Goal: Find specific page/section

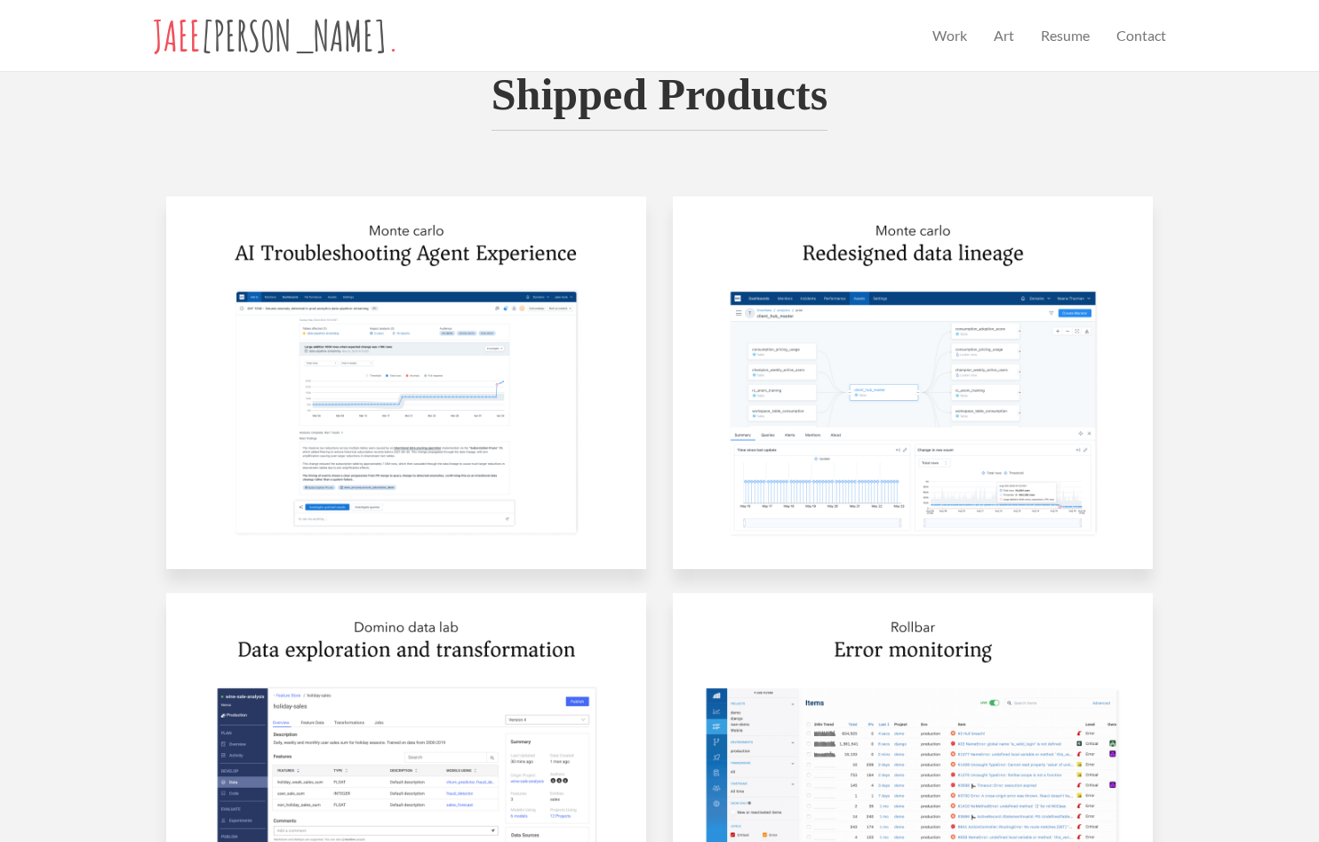
scroll to position [898, 0]
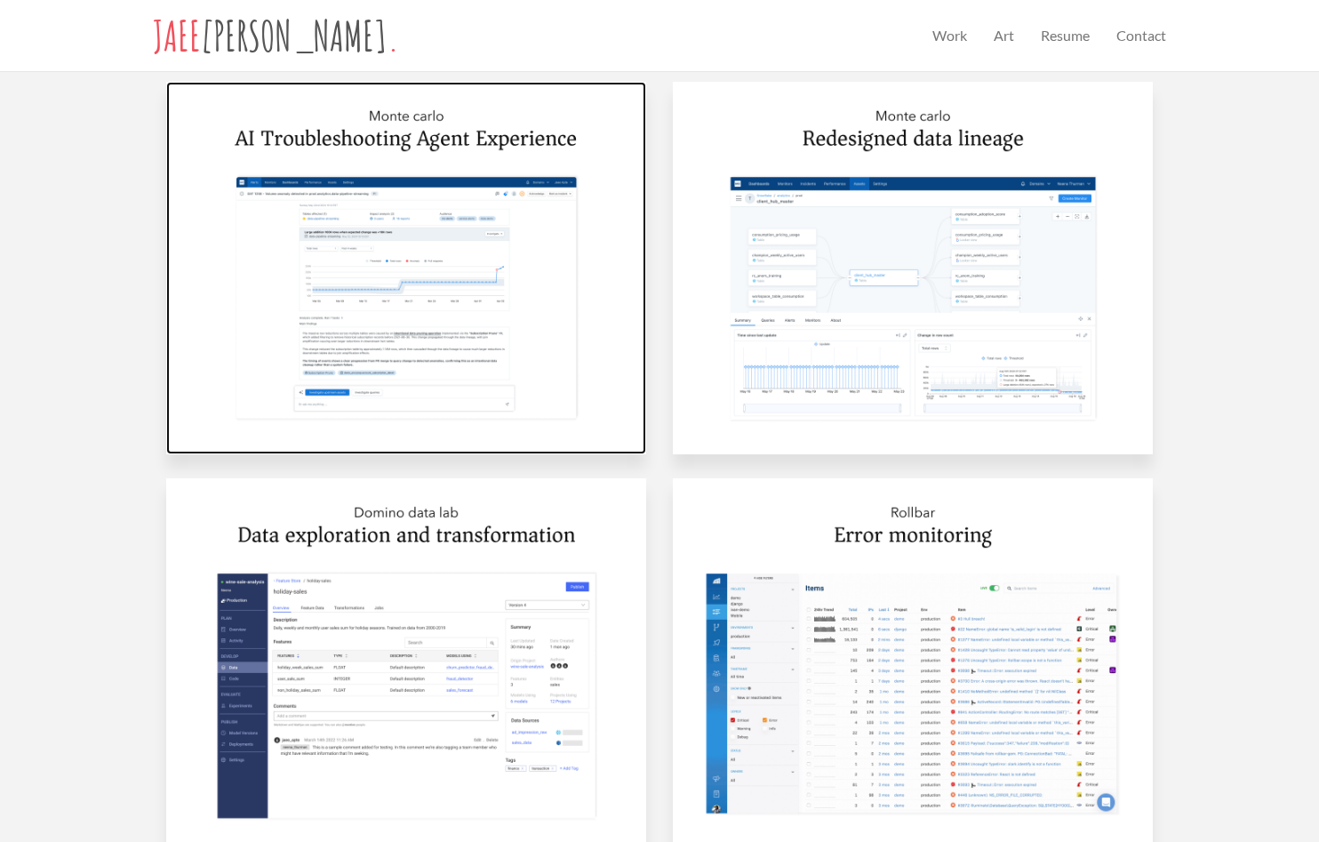
click at [391, 269] on img at bounding box center [406, 268] width 480 height 372
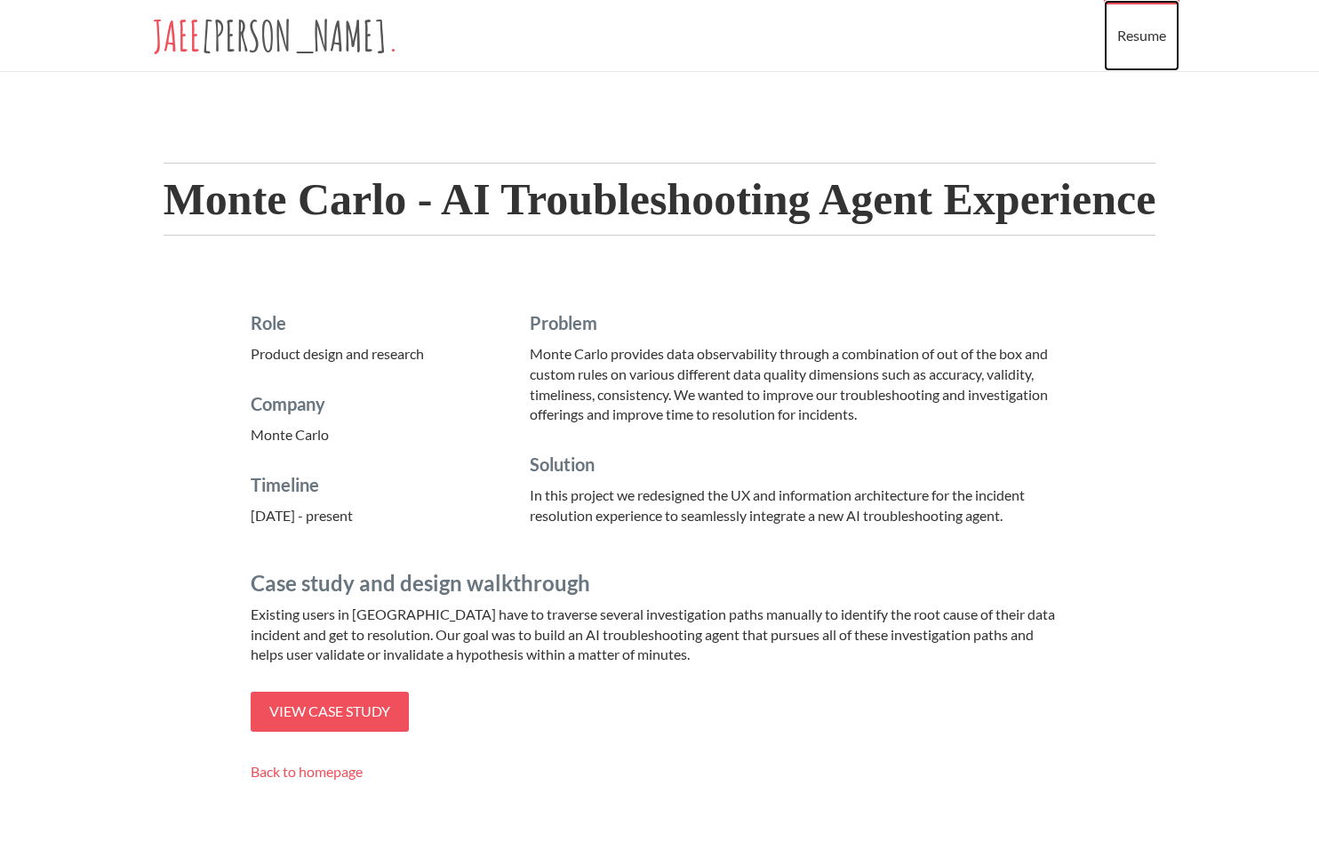
click at [1146, 36] on link "Resume" at bounding box center [1142, 35] width 76 height 71
